Goal: Task Accomplishment & Management: Use online tool/utility

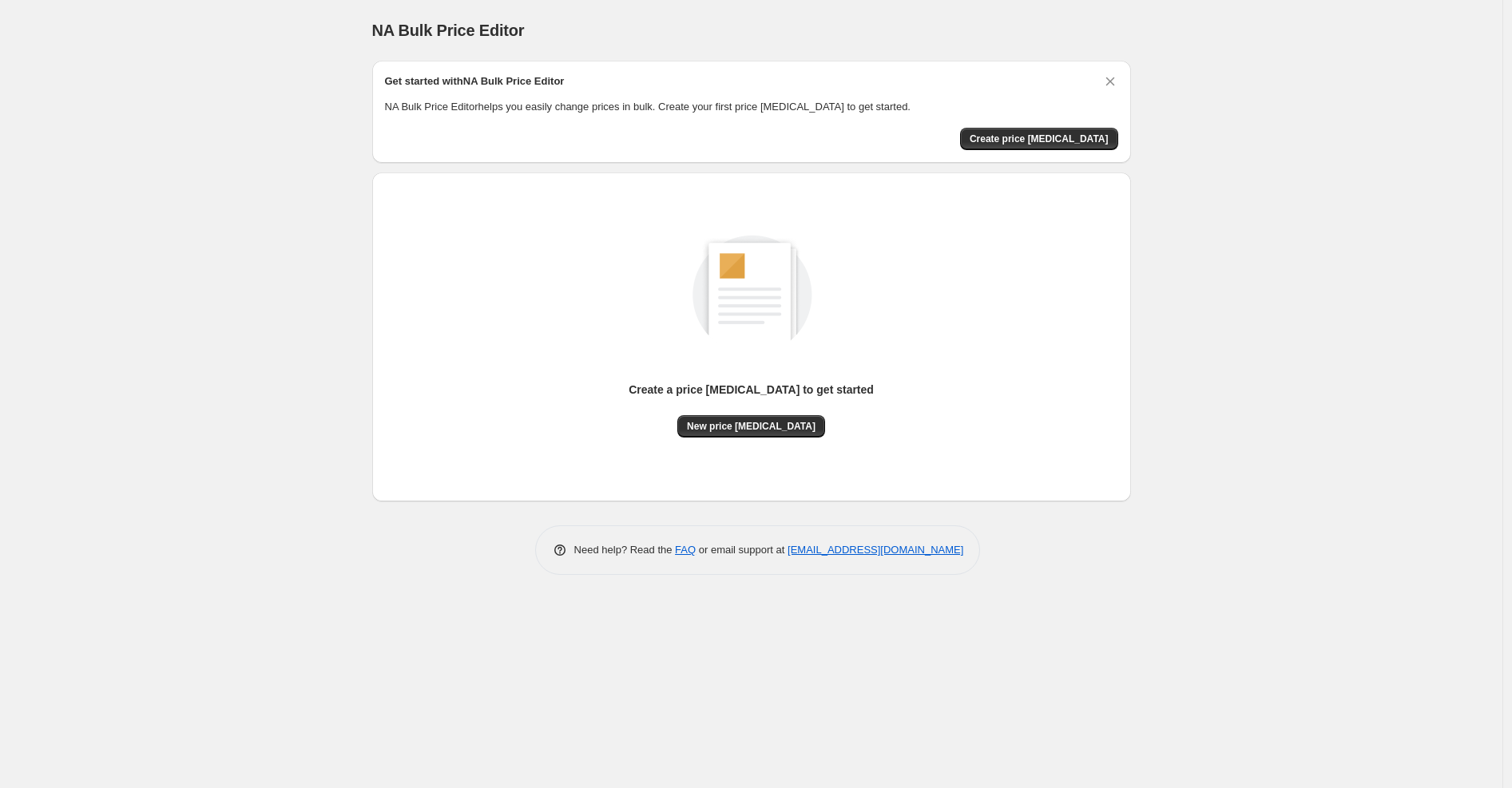
click at [722, 412] on div "Create a price [MEDICAL_DATA] to get started" at bounding box center [751, 398] width 245 height 34
click at [725, 420] on span "New price [MEDICAL_DATA]" at bounding box center [751, 426] width 128 height 13
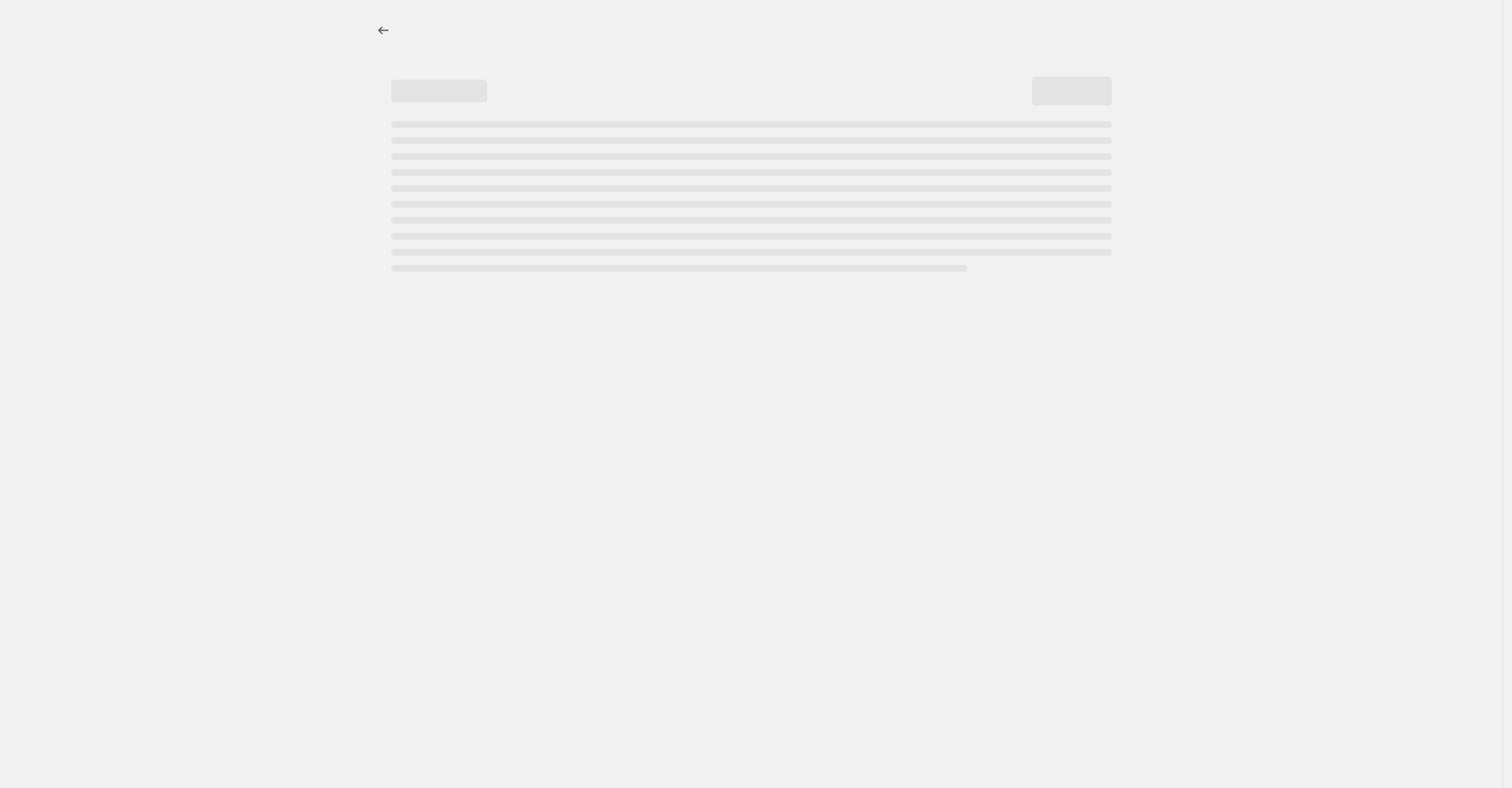
select select "percentage"
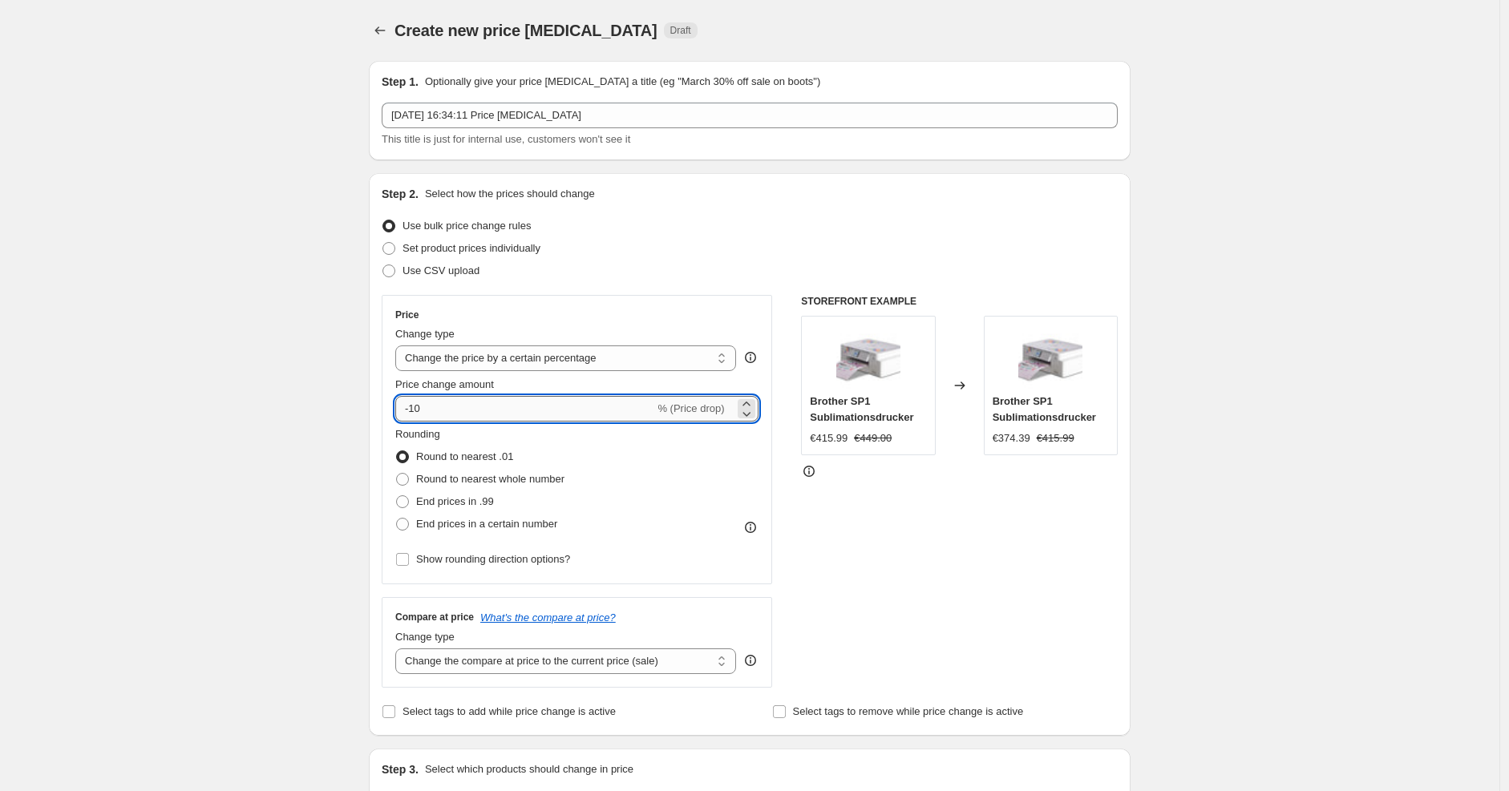
click at [484, 408] on input "-10" at bounding box center [524, 409] width 259 height 26
type input "-1"
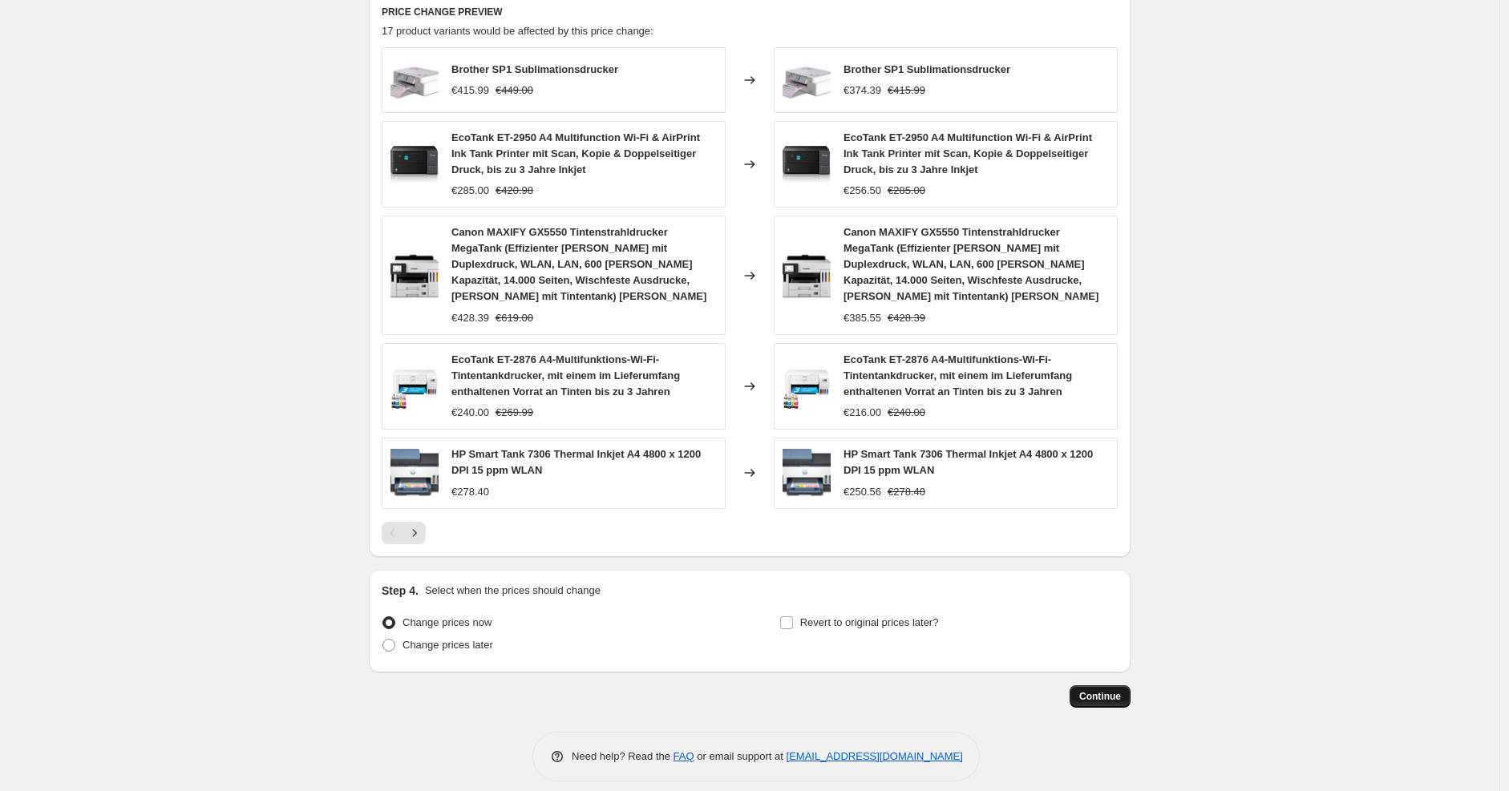
type input "-30"
click at [1085, 690] on span "Continue" at bounding box center [1100, 696] width 42 height 13
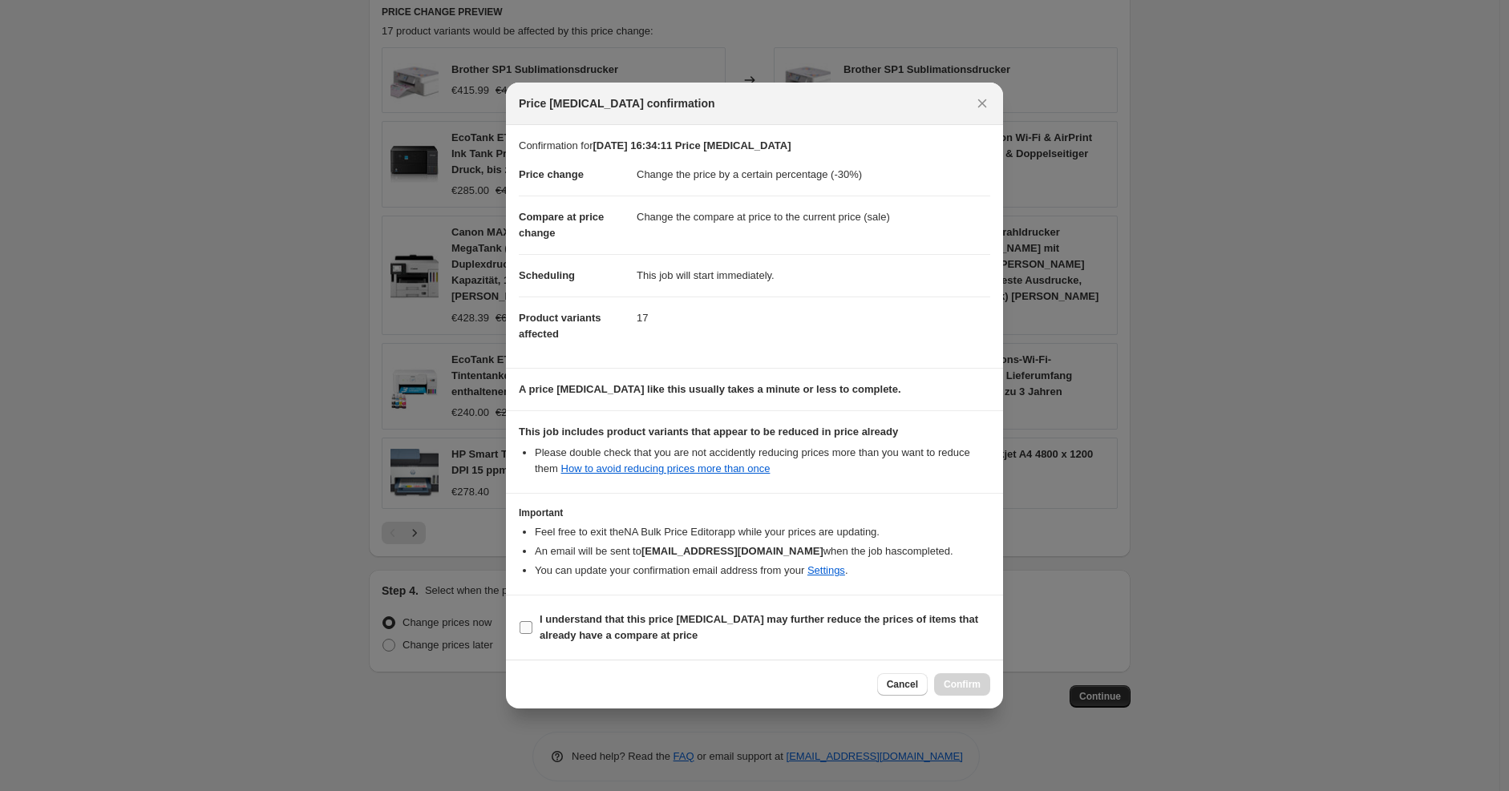
click at [815, 630] on span "I understand that this price [MEDICAL_DATA] may further reduce the prices of it…" at bounding box center [765, 628] width 451 height 32
click at [532, 630] on input "I understand that this price [MEDICAL_DATA] may further reduce the prices of it…" at bounding box center [526, 627] width 13 height 13
checkbox input "true"
click at [1006, 692] on div at bounding box center [754, 395] width 1509 height 791
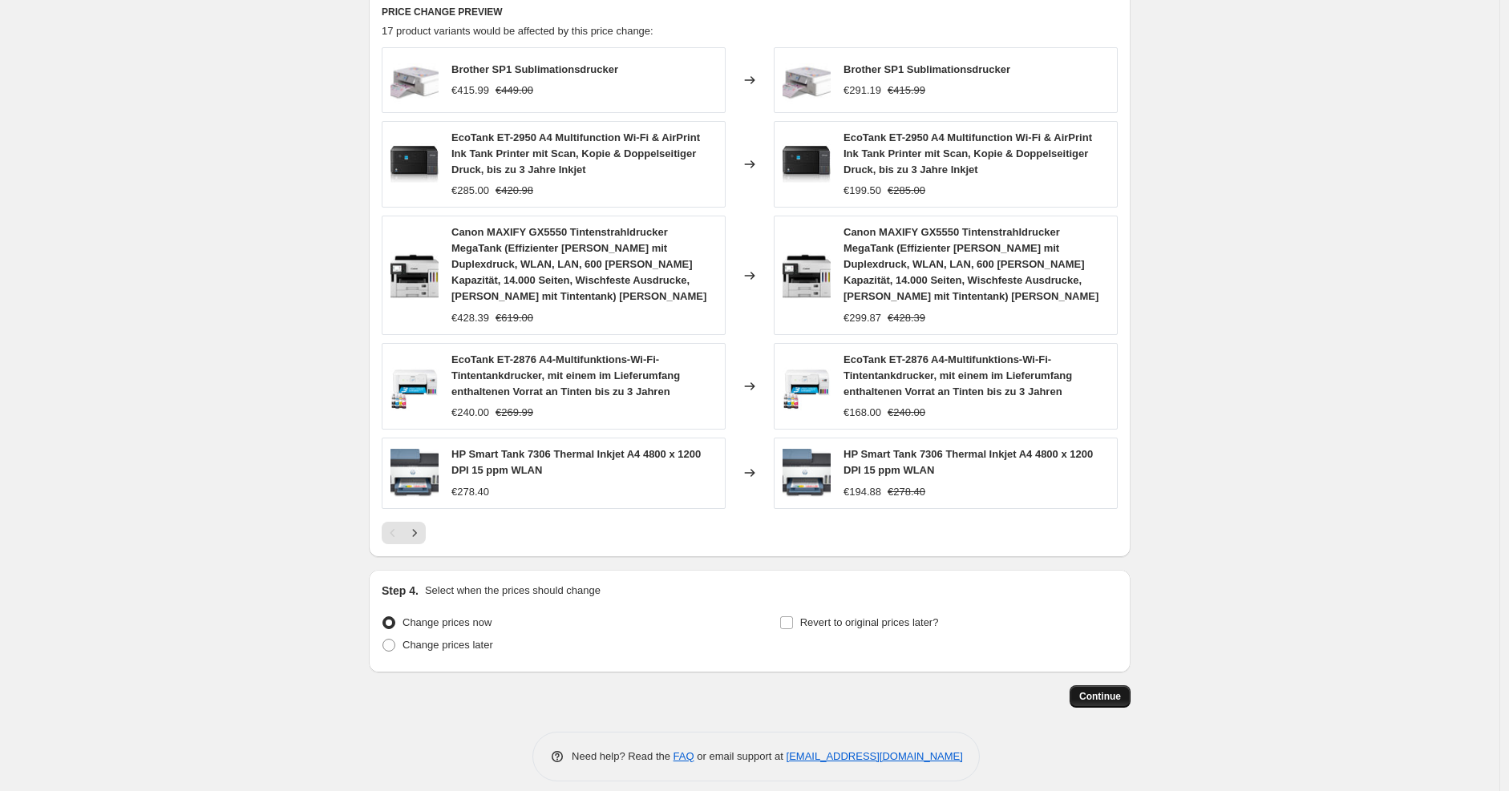
click at [1092, 690] on span "Continue" at bounding box center [1100, 696] width 42 height 13
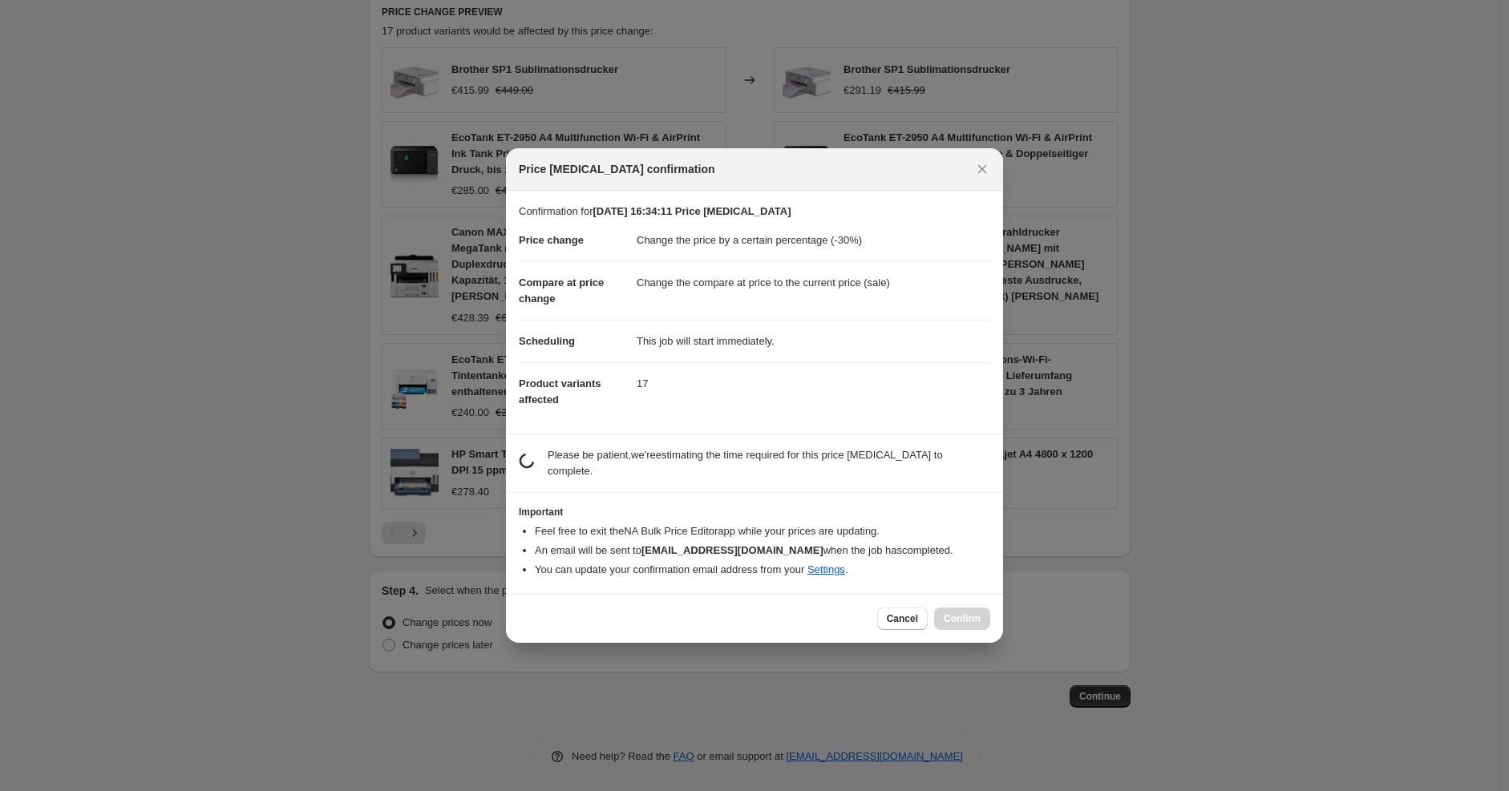
scroll to position [0, 0]
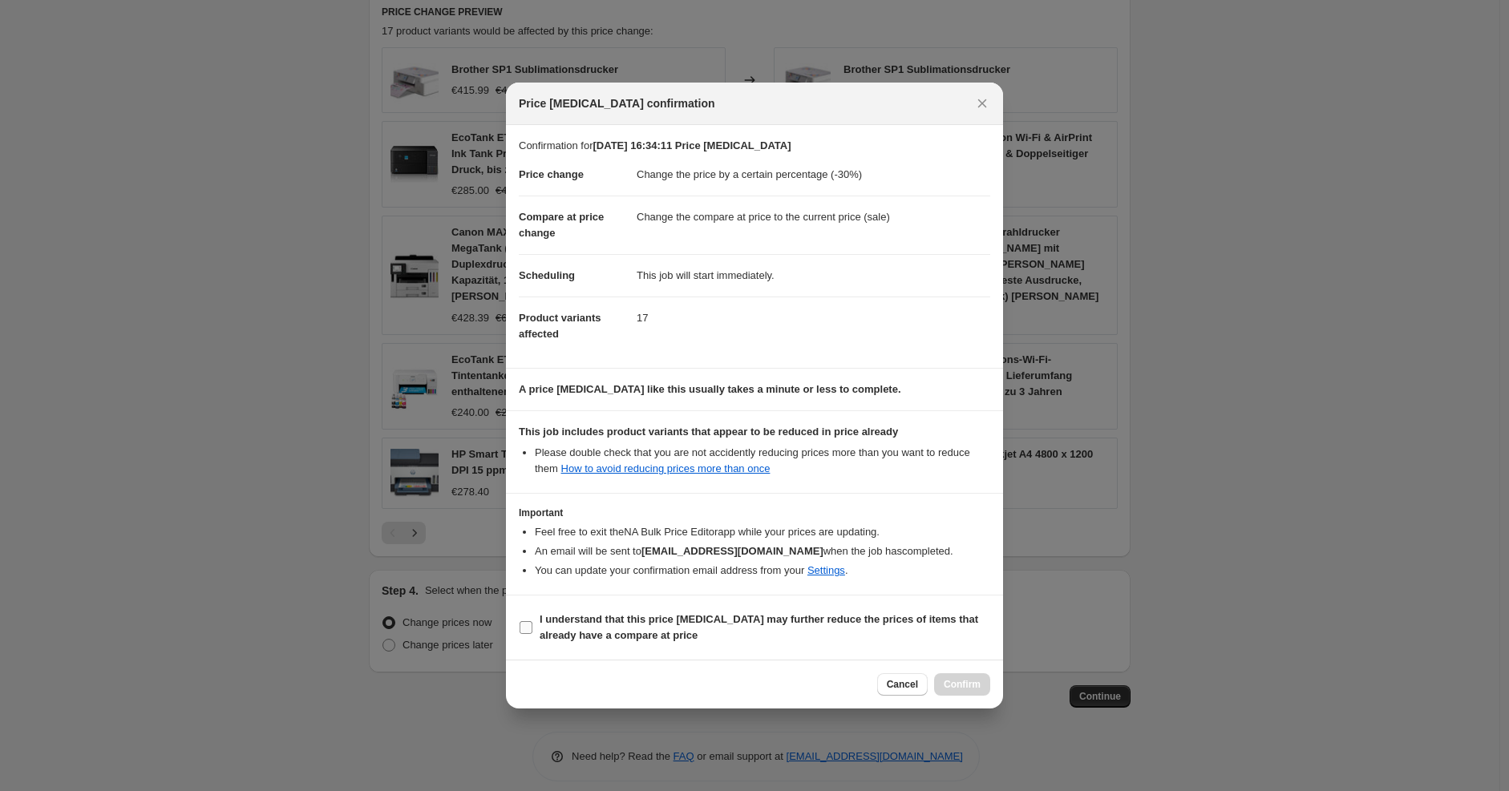
click at [835, 635] on span "I understand that this price [MEDICAL_DATA] may further reduce the prices of it…" at bounding box center [765, 628] width 451 height 32
click at [532, 634] on input "I understand that this price [MEDICAL_DATA] may further reduce the prices of it…" at bounding box center [526, 627] width 13 height 13
checkbox input "true"
click at [961, 690] on span "Confirm" at bounding box center [962, 684] width 37 height 13
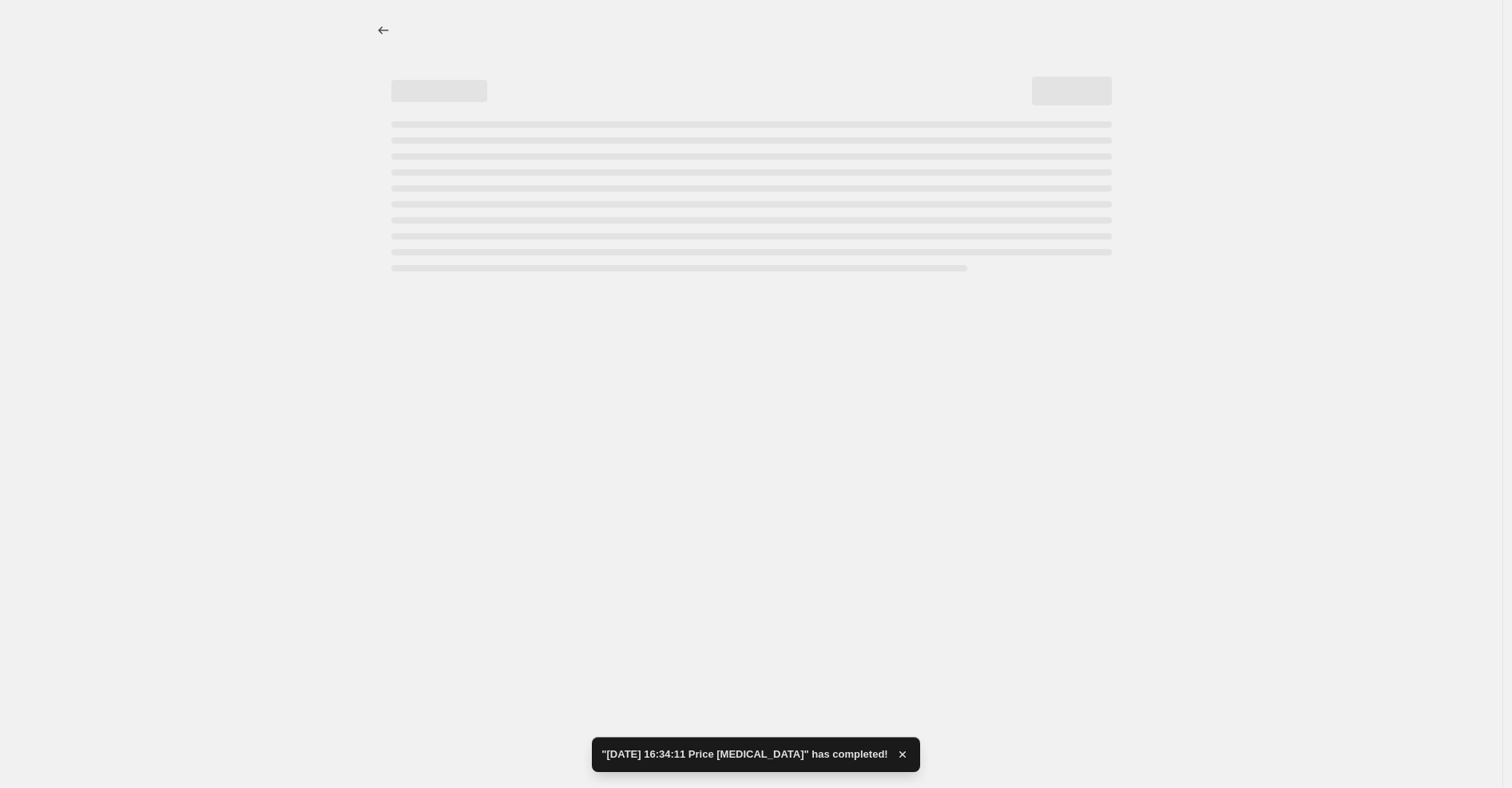
select select "percentage"
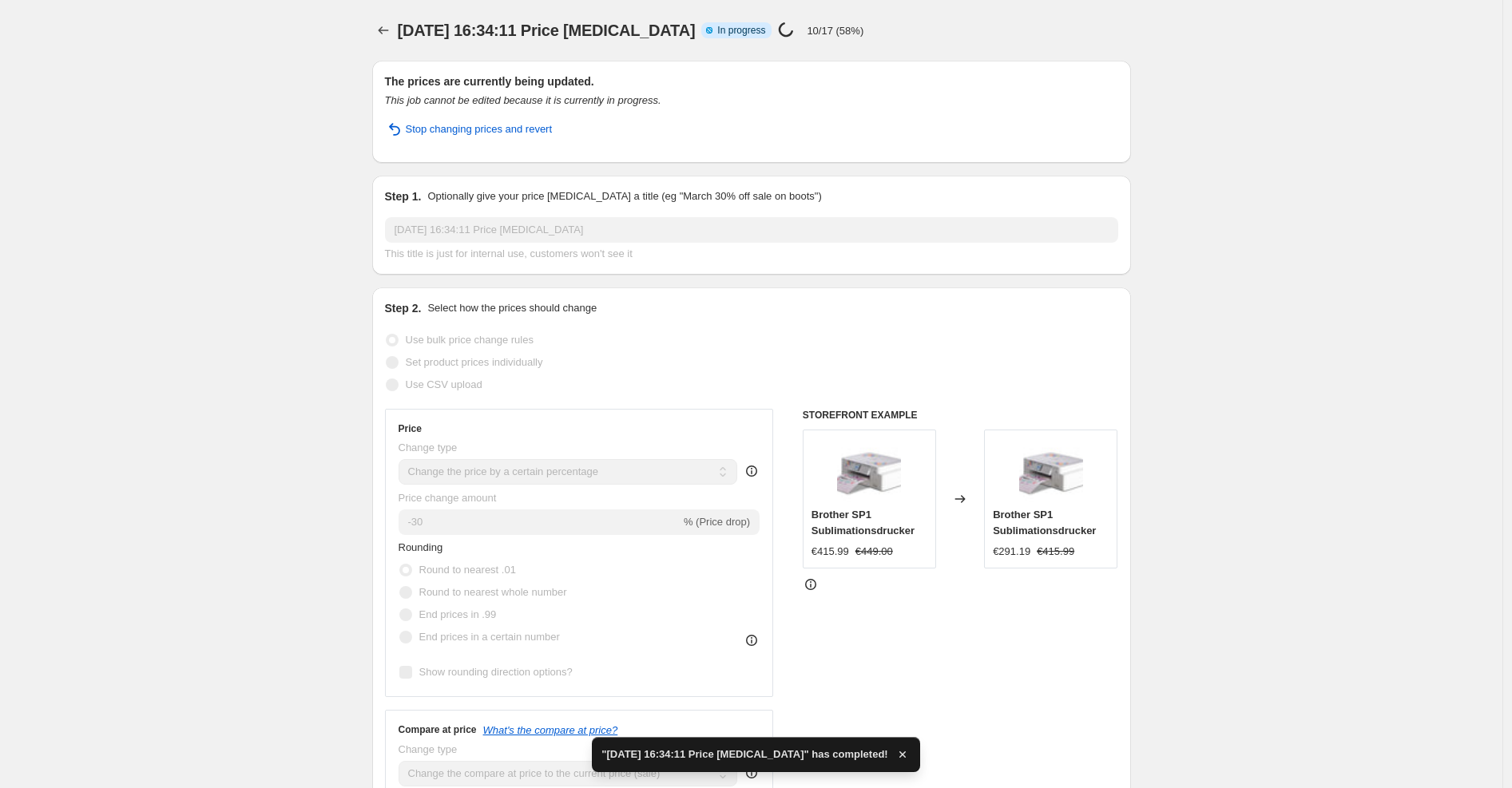
click at [893, 21] on div "[DATE] 16:34:11 Price [MEDICAL_DATA] Info Partially complete In progress Price …" at bounding box center [752, 30] width 759 height 22
